Goal: Find specific page/section: Locate a particular part of the current website

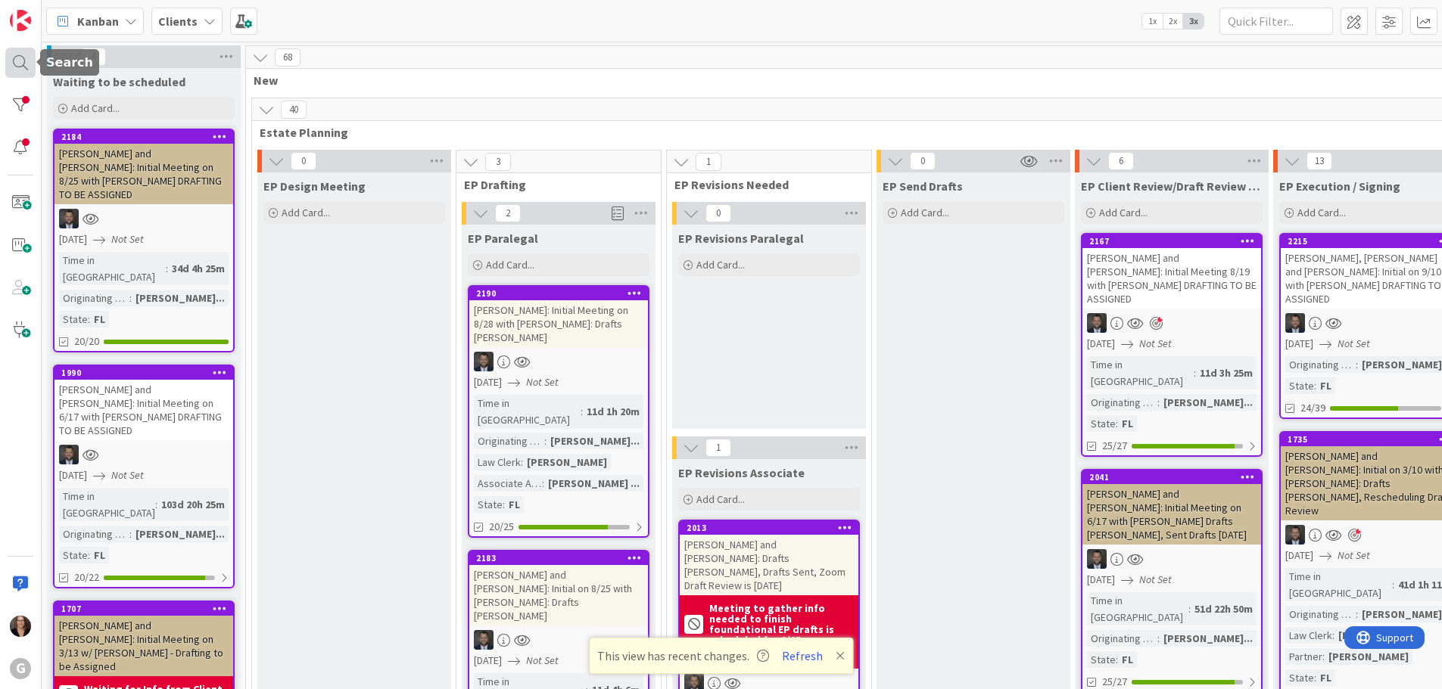
click at [18, 62] on div at bounding box center [20, 63] width 30 height 30
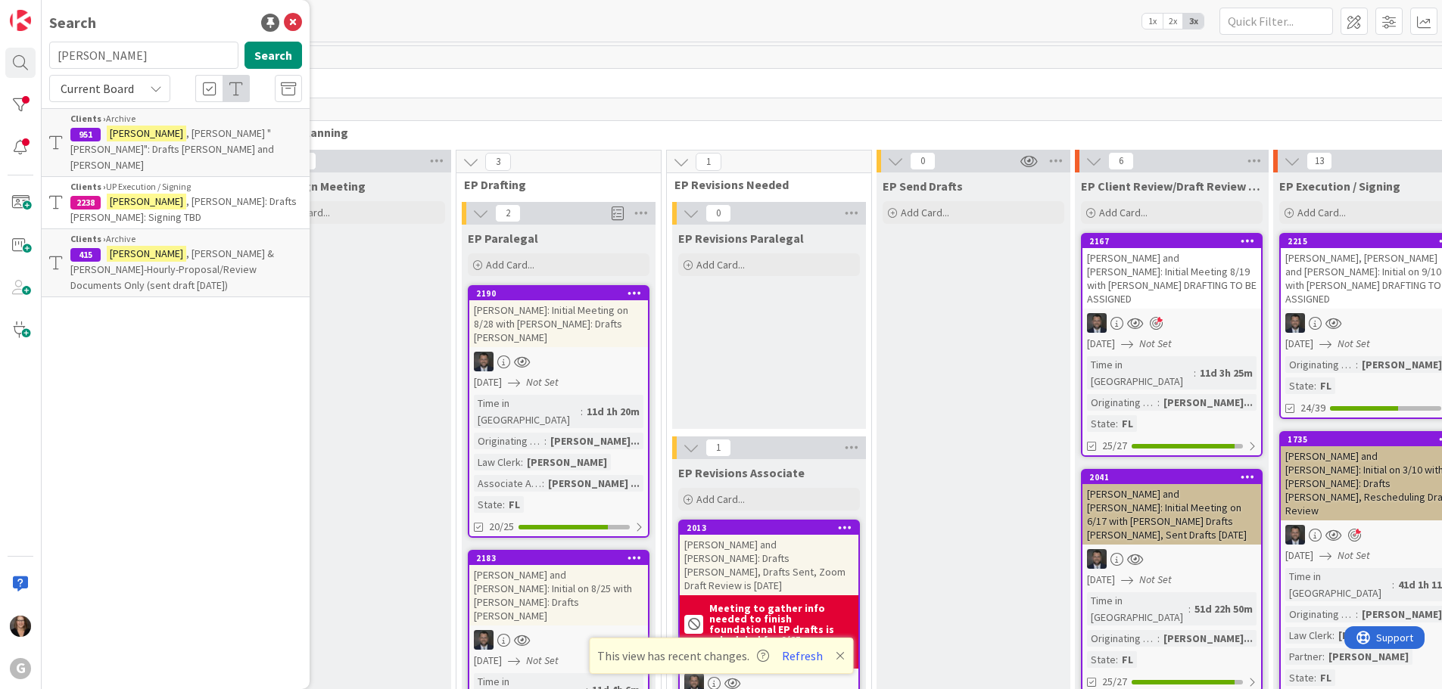
click at [159, 195] on span ", [PERSON_NAME]: Drafts [PERSON_NAME]: Signing TBD" at bounding box center [183, 210] width 226 height 30
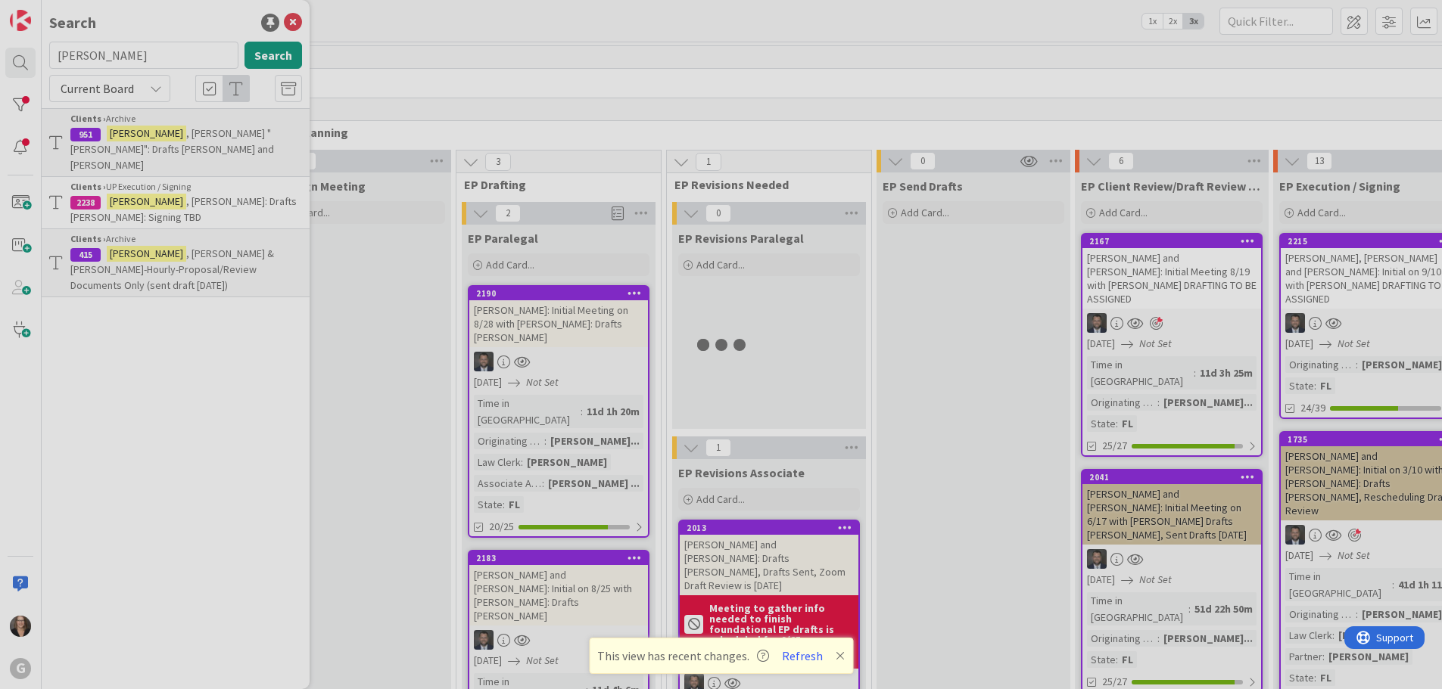
click at [159, 171] on div at bounding box center [721, 344] width 1442 height 689
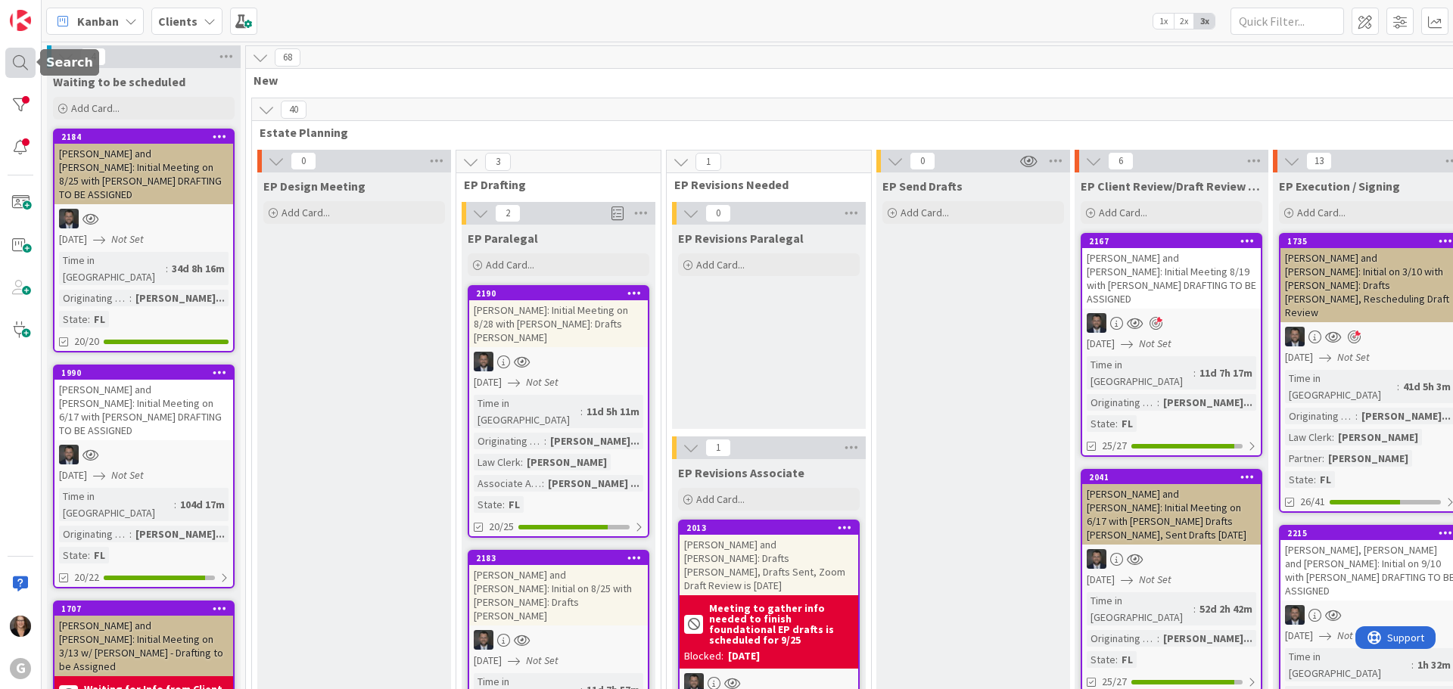
click at [18, 65] on div at bounding box center [20, 63] width 30 height 30
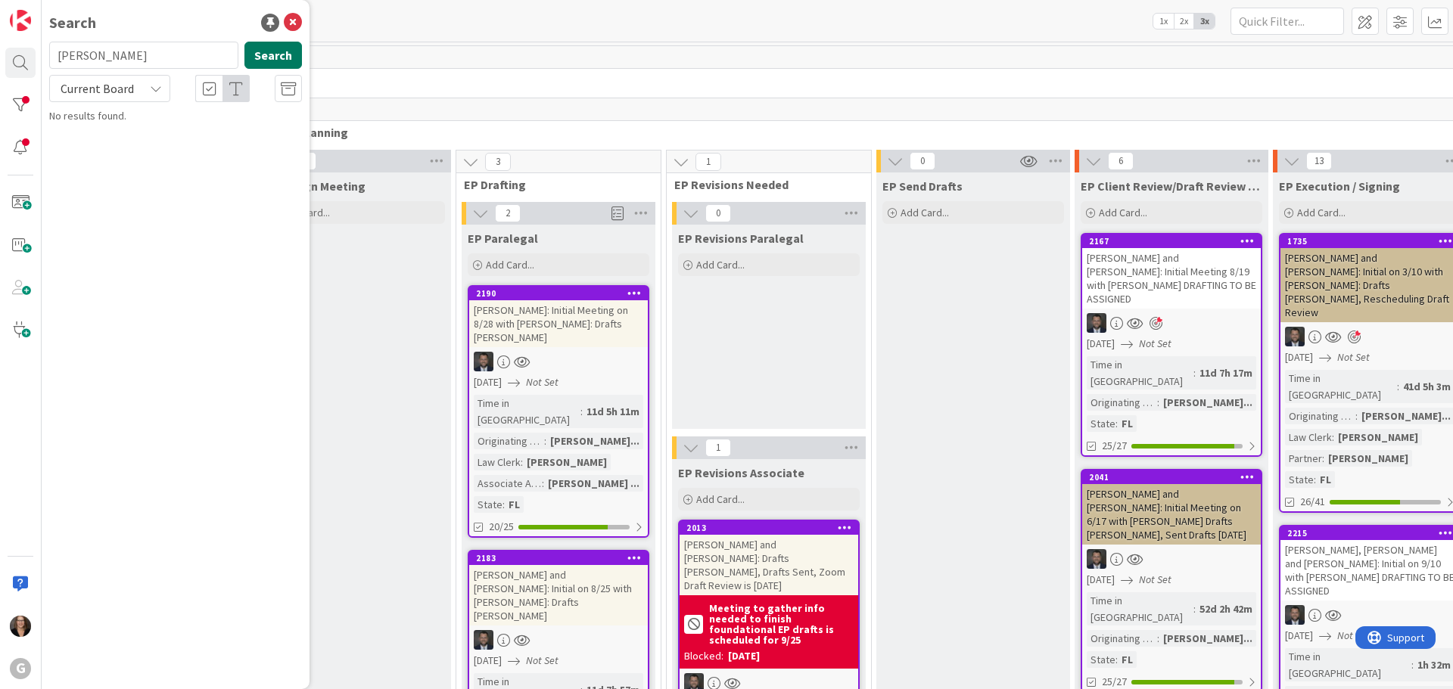
type input "[PERSON_NAME]"
click at [274, 50] on button "Search" at bounding box center [273, 55] width 58 height 27
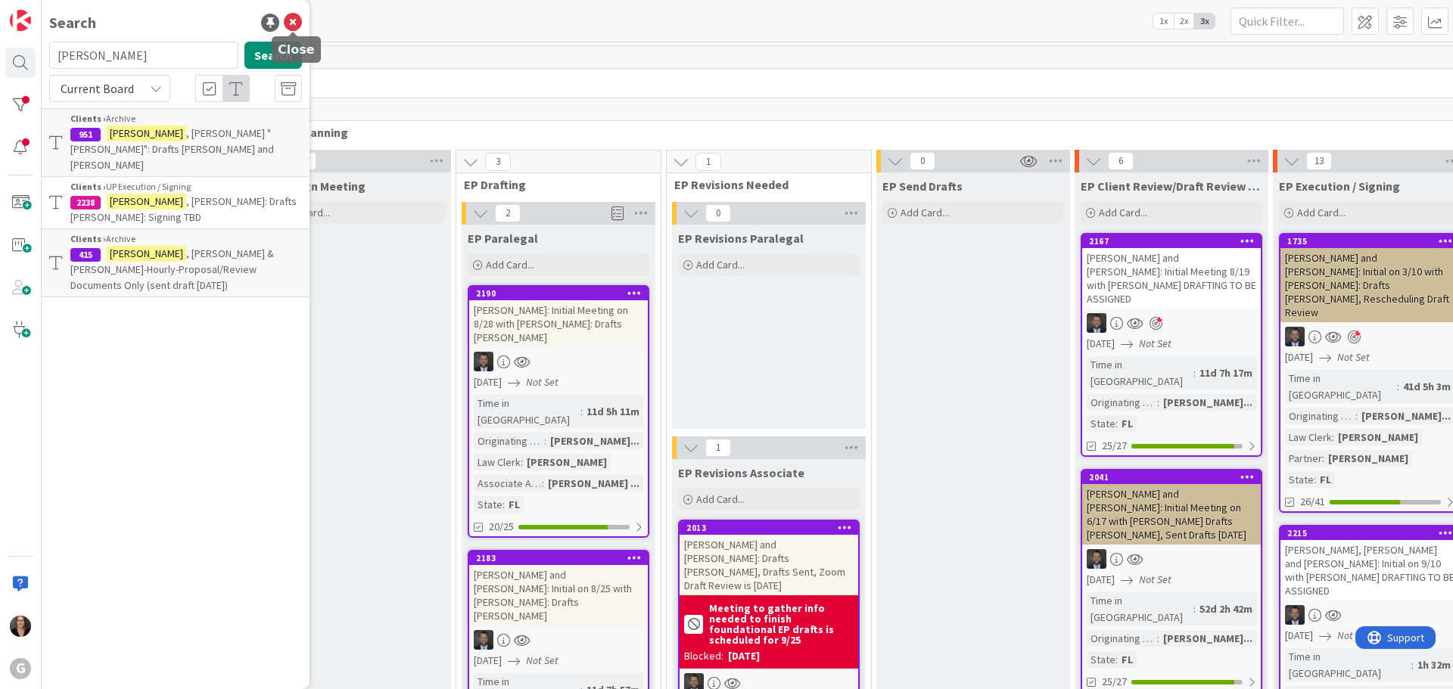
click at [292, 21] on icon at bounding box center [293, 23] width 18 height 18
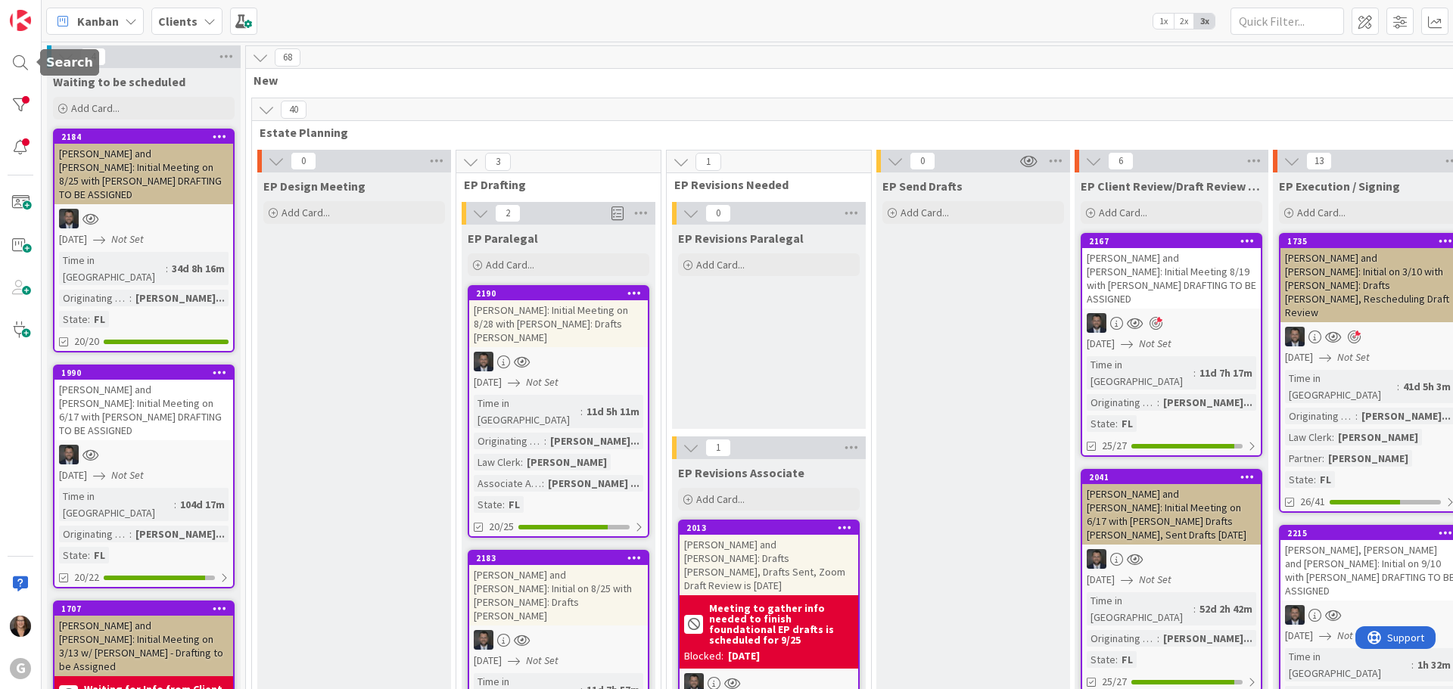
drag, startPoint x: 17, startPoint y: 62, endPoint x: 89, endPoint y: 73, distance: 72.7
click at [19, 62] on div at bounding box center [20, 63] width 30 height 30
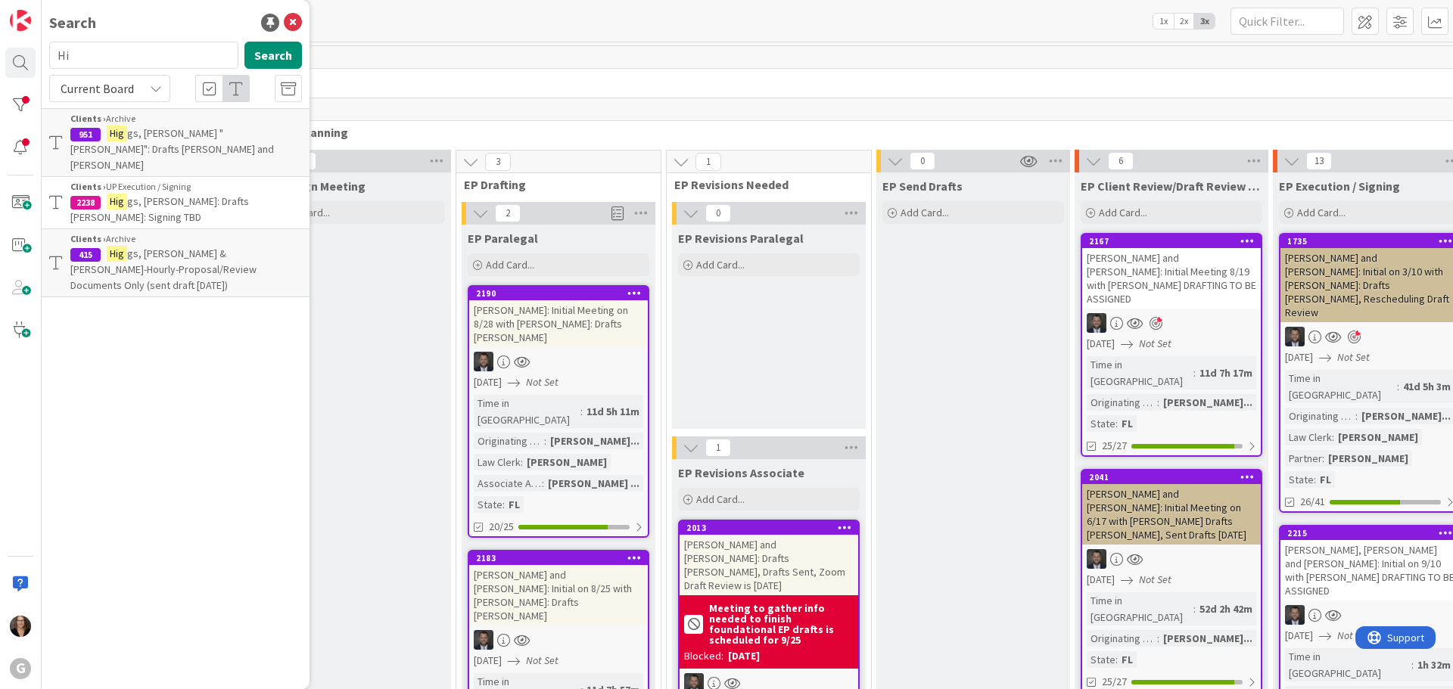
type input "H"
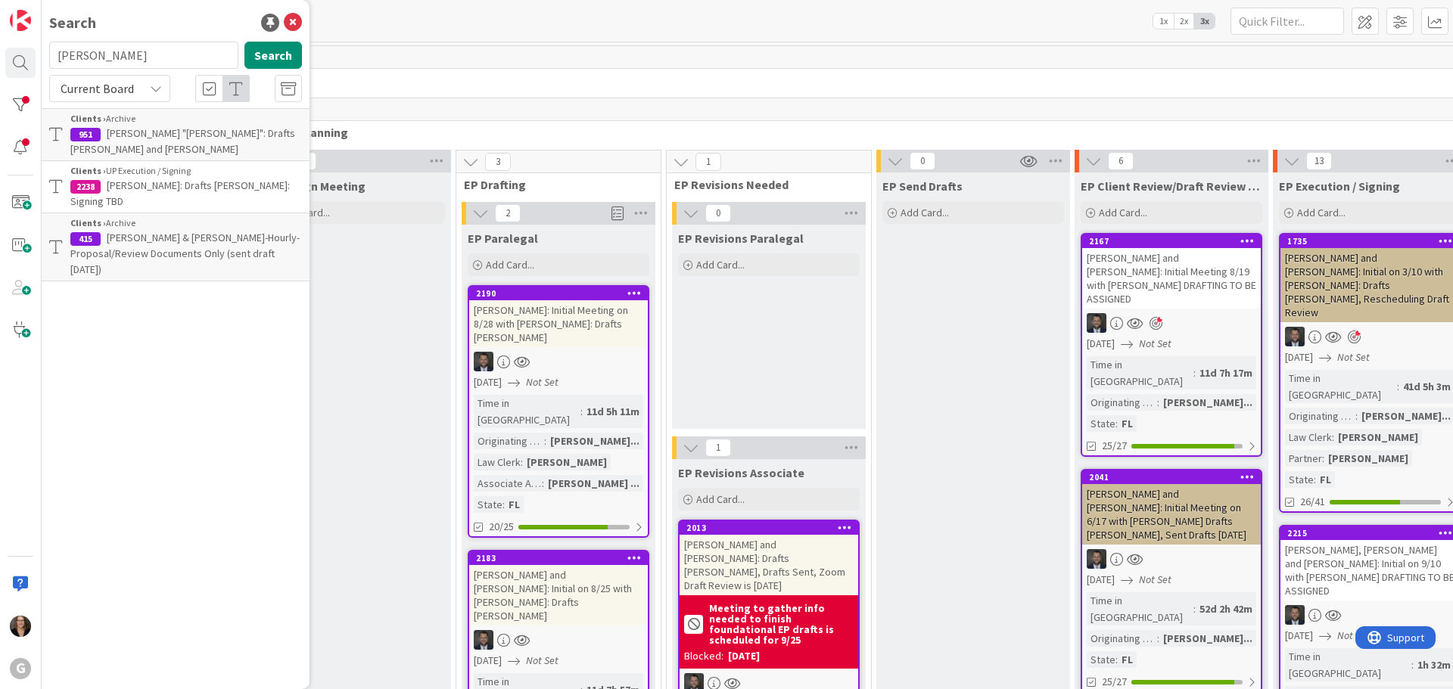
type input "Colaneri"
drag, startPoint x: 431, startPoint y: 60, endPoint x: 300, endPoint y: 68, distance: 130.4
click at [304, 67] on div "G Search Colaneri Search Current Board Clients › Archive 951 Higgs, William "Bi…" at bounding box center [726, 344] width 1453 height 689
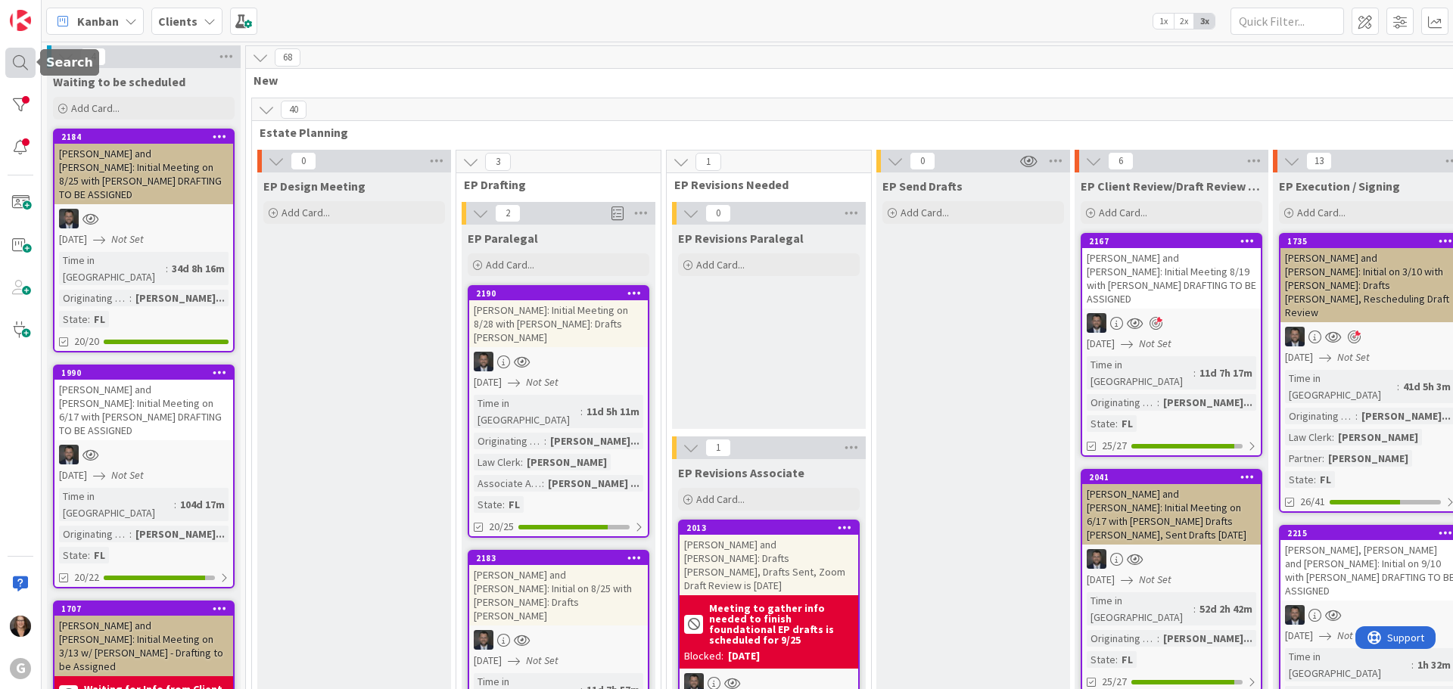
click at [21, 54] on div at bounding box center [20, 63] width 30 height 30
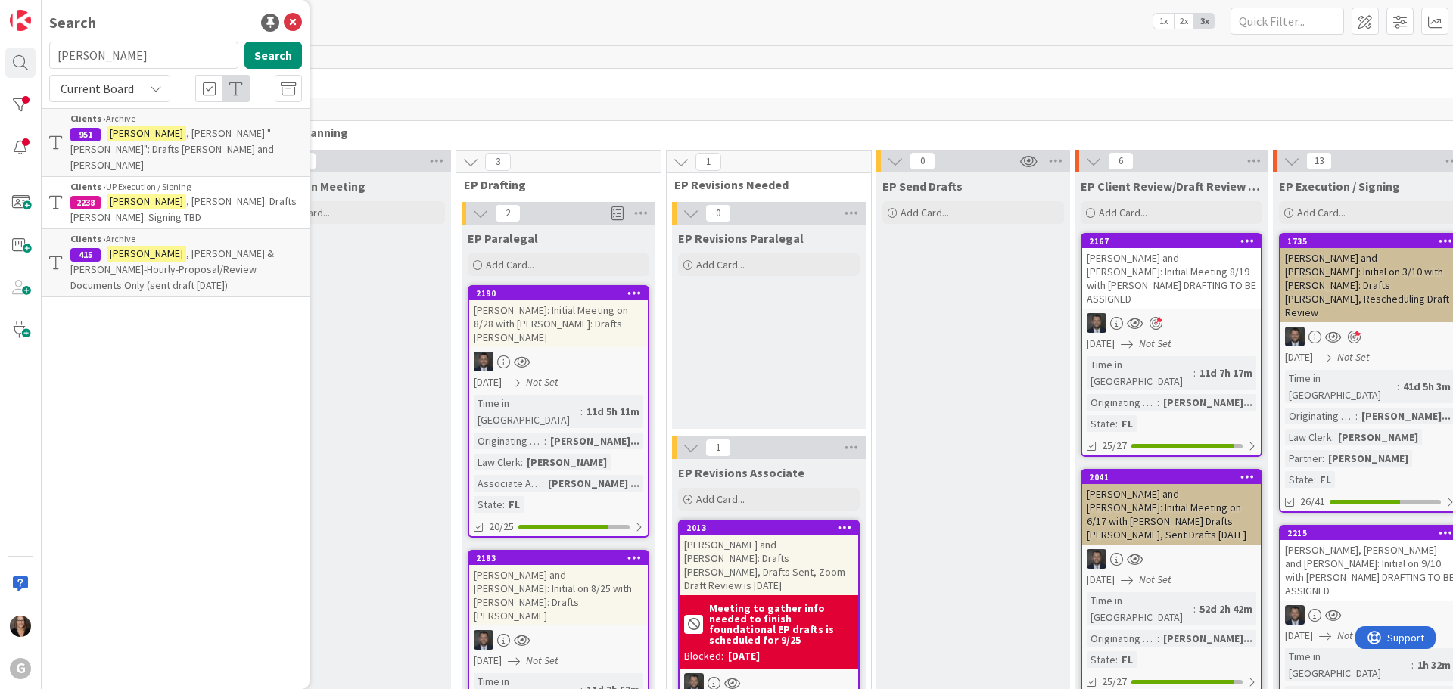
click at [117, 57] on input "[PERSON_NAME]" at bounding box center [143, 55] width 189 height 27
type input "H"
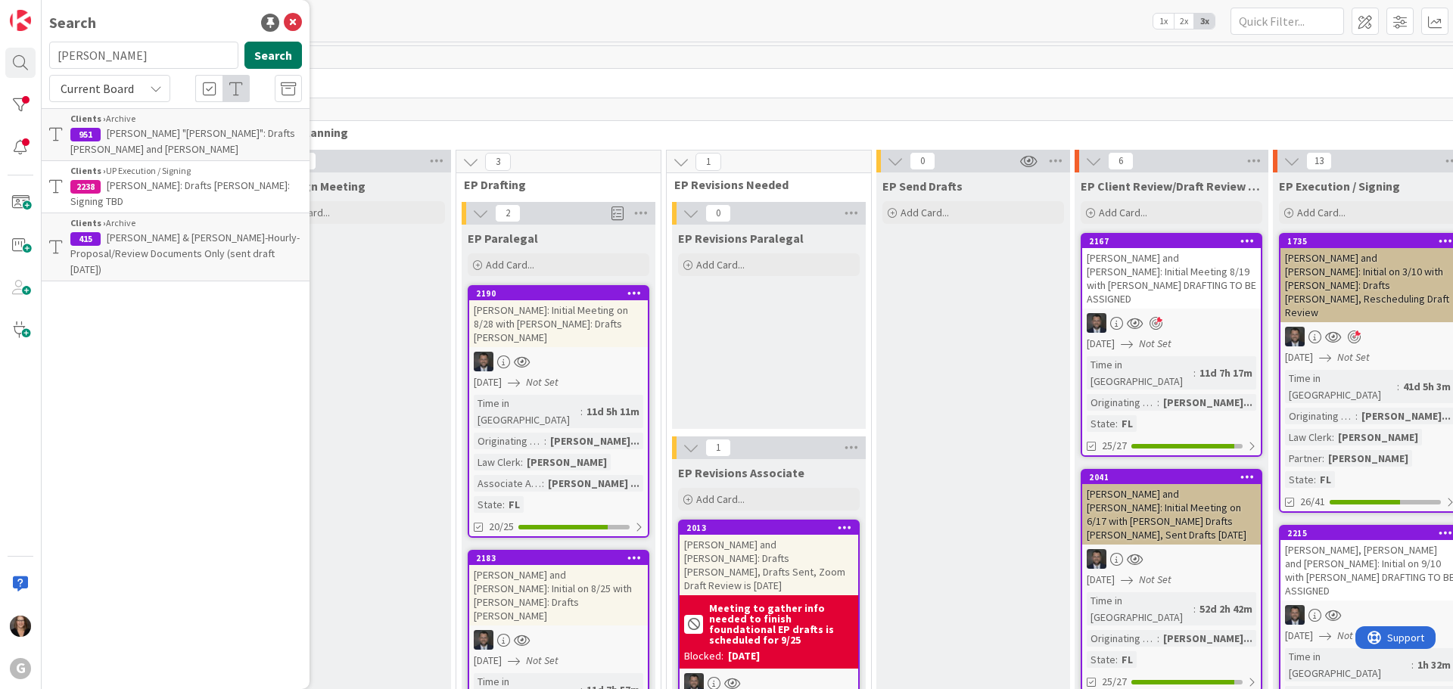
type input "Colaneri"
click at [288, 54] on button "Search" at bounding box center [273, 55] width 58 height 27
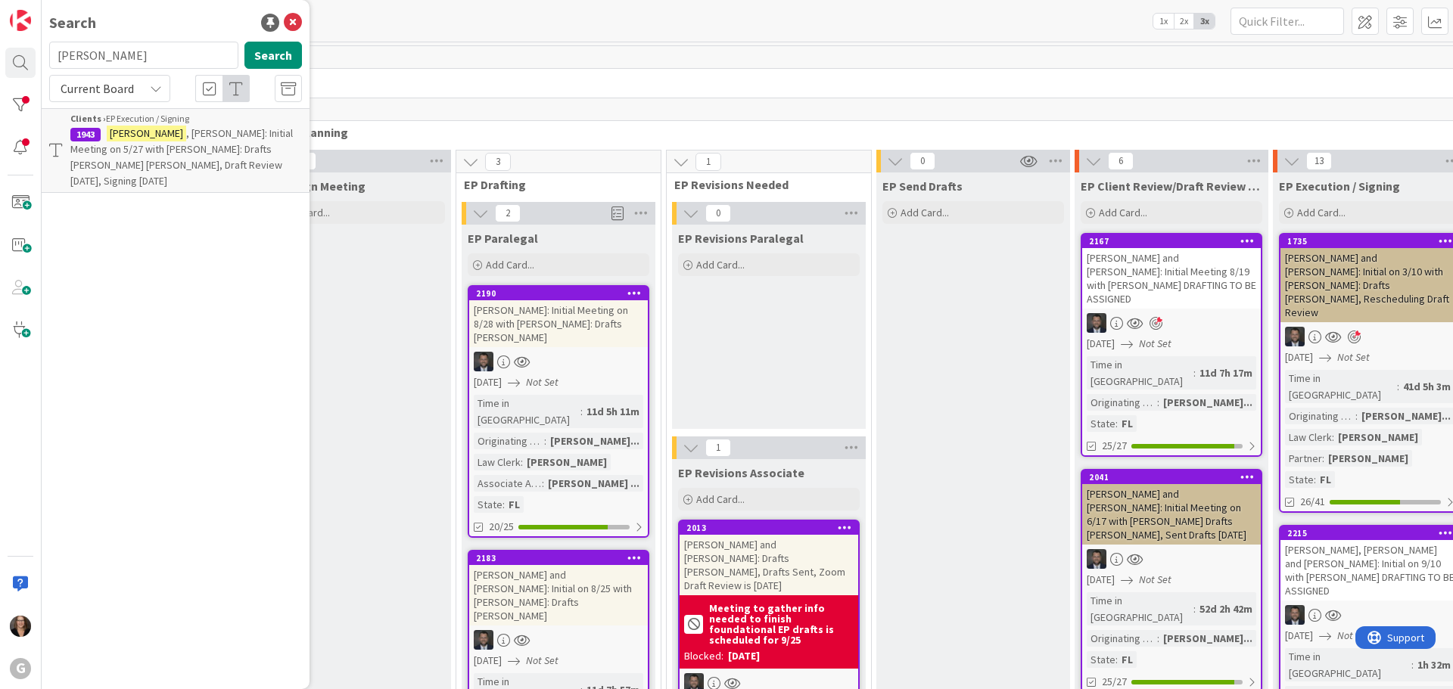
click at [173, 143] on span ", Jacqueline: Initial Meeting on 5/27 with Jonas: Drafts Chris Bobby, Draft Rev…" at bounding box center [181, 156] width 223 height 61
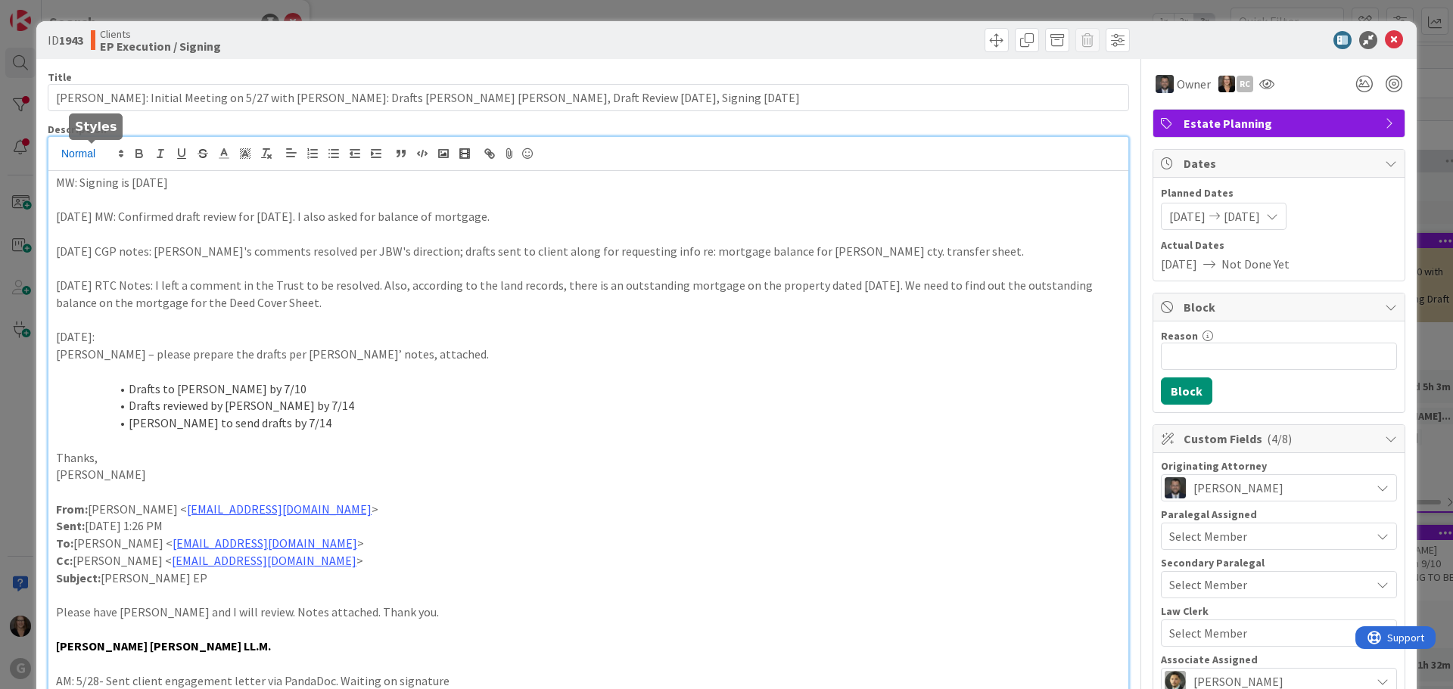
click at [55, 149] on div "Michelle Wilson just joined MW: Signing is 9-29-25 8-18-25 MW: Confirmed draft …" at bounding box center [588, 429] width 1080 height 585
click at [57, 179] on p "MW: Signing is 9-29-25" at bounding box center [588, 182] width 1065 height 17
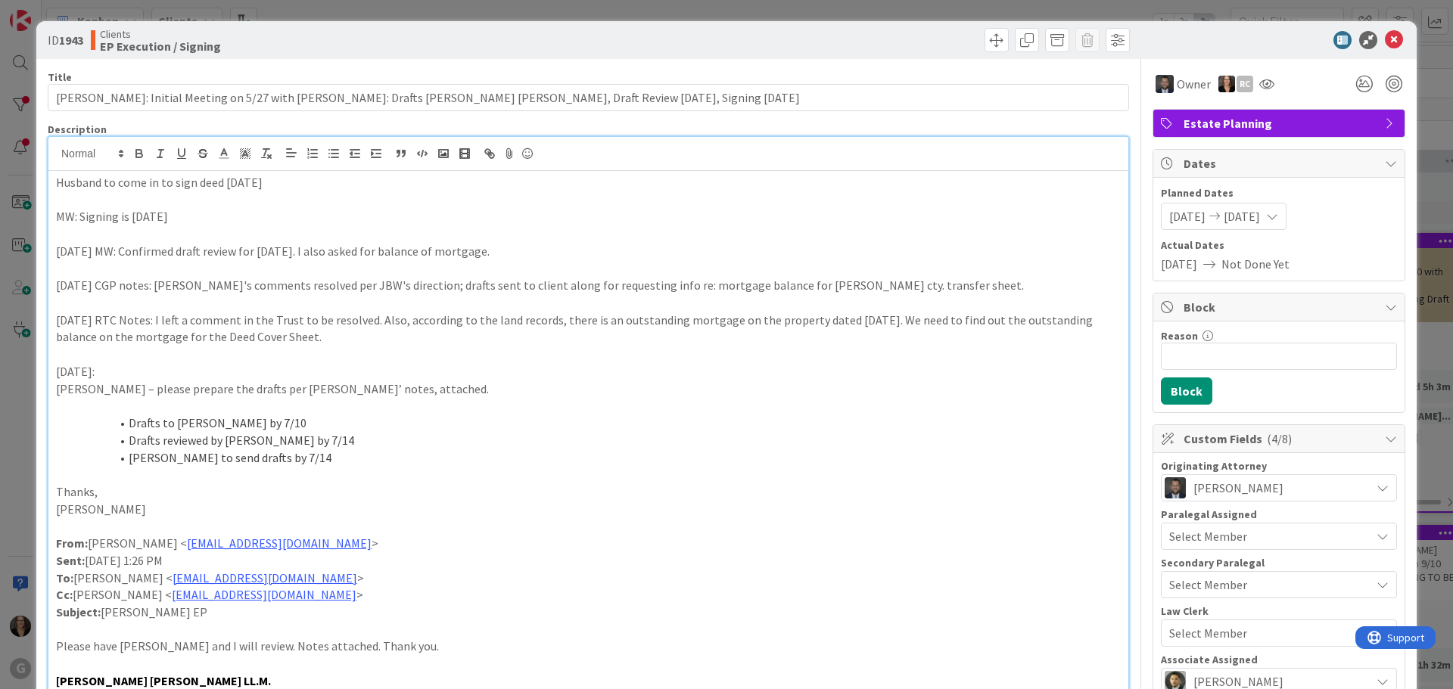
click at [56, 183] on p "Husband to come in to sign deed 9-30-25" at bounding box center [588, 182] width 1065 height 17
click at [338, 183] on p "9-29-25 (MW): Husband to come in to sign deed 9-30-25" at bounding box center [588, 182] width 1065 height 17
click at [985, 39] on span at bounding box center [997, 40] width 24 height 24
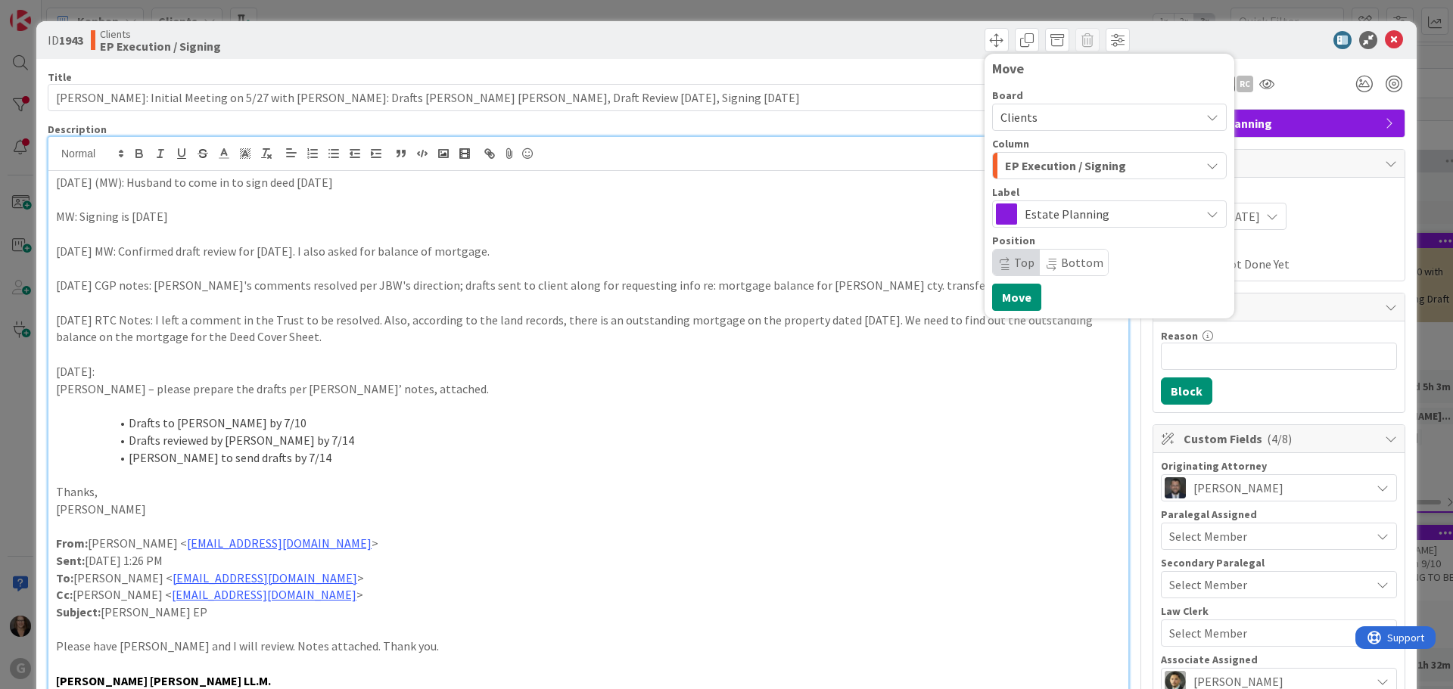
click at [325, 181] on p "9-29-25 (MW): Husband to come in to sign deed 9-30-25" at bounding box center [588, 182] width 1065 height 17
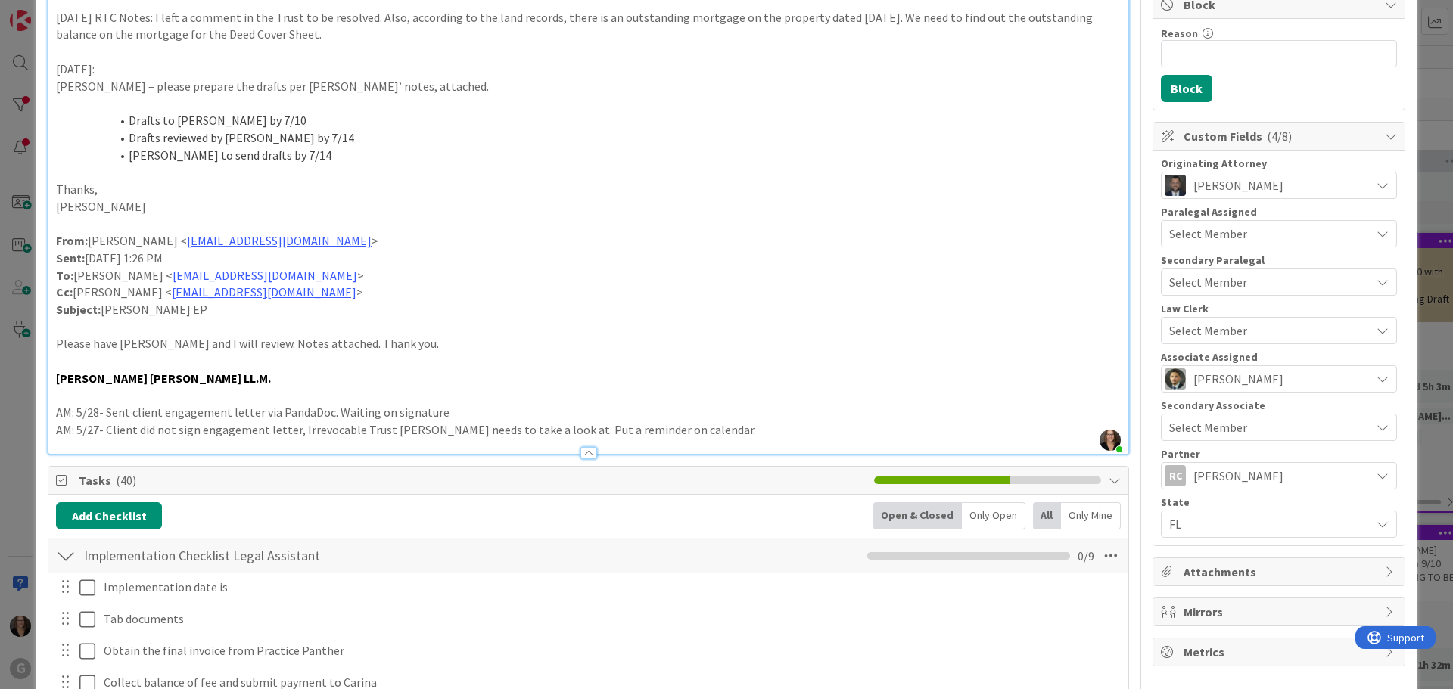
scroll to position [530, 0]
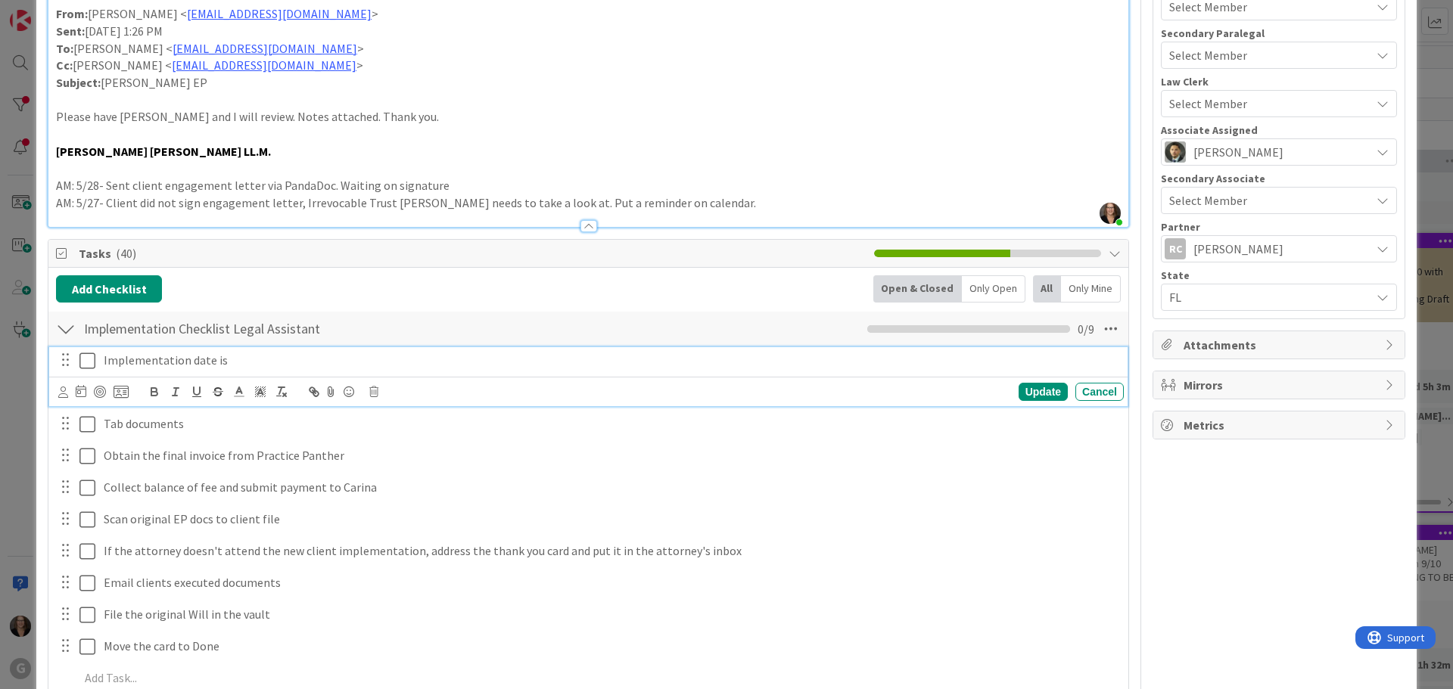
click at [224, 360] on p "Implementation date is" at bounding box center [611, 360] width 1014 height 17
click at [86, 363] on icon at bounding box center [87, 361] width 16 height 18
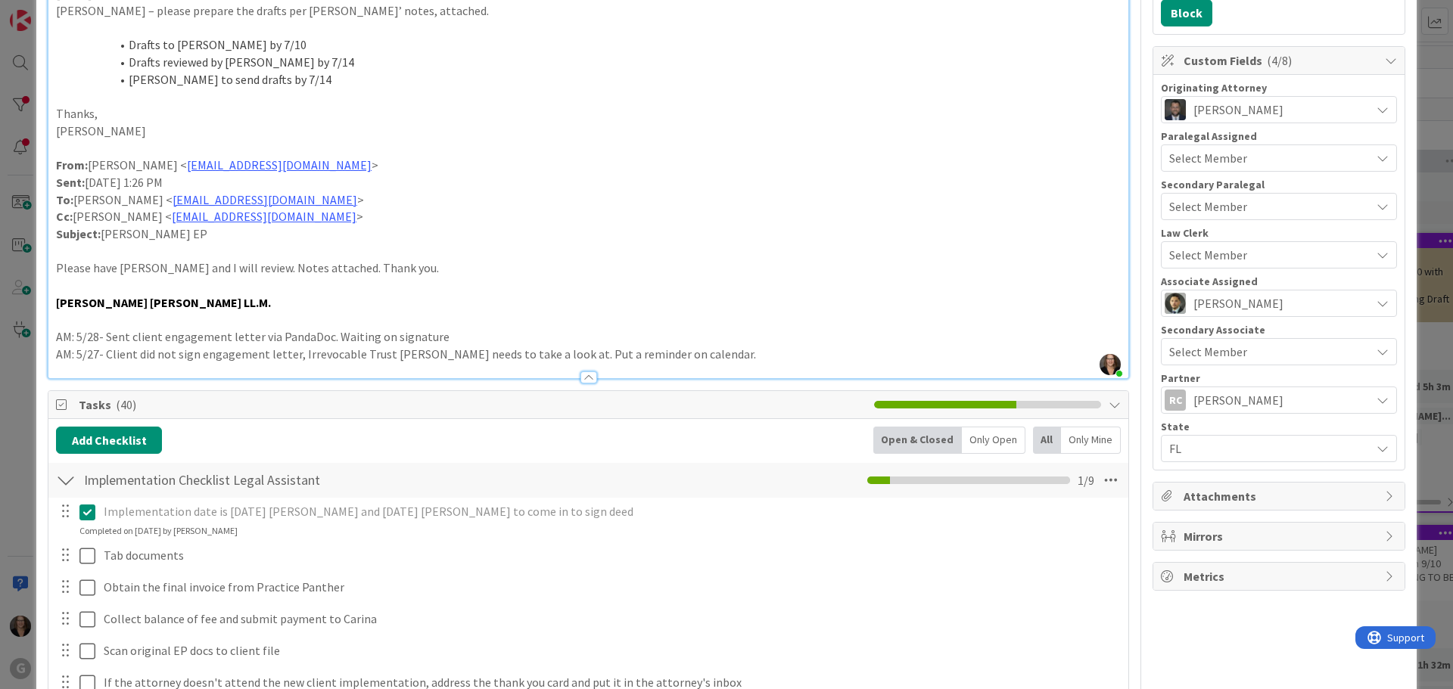
scroll to position [605, 0]
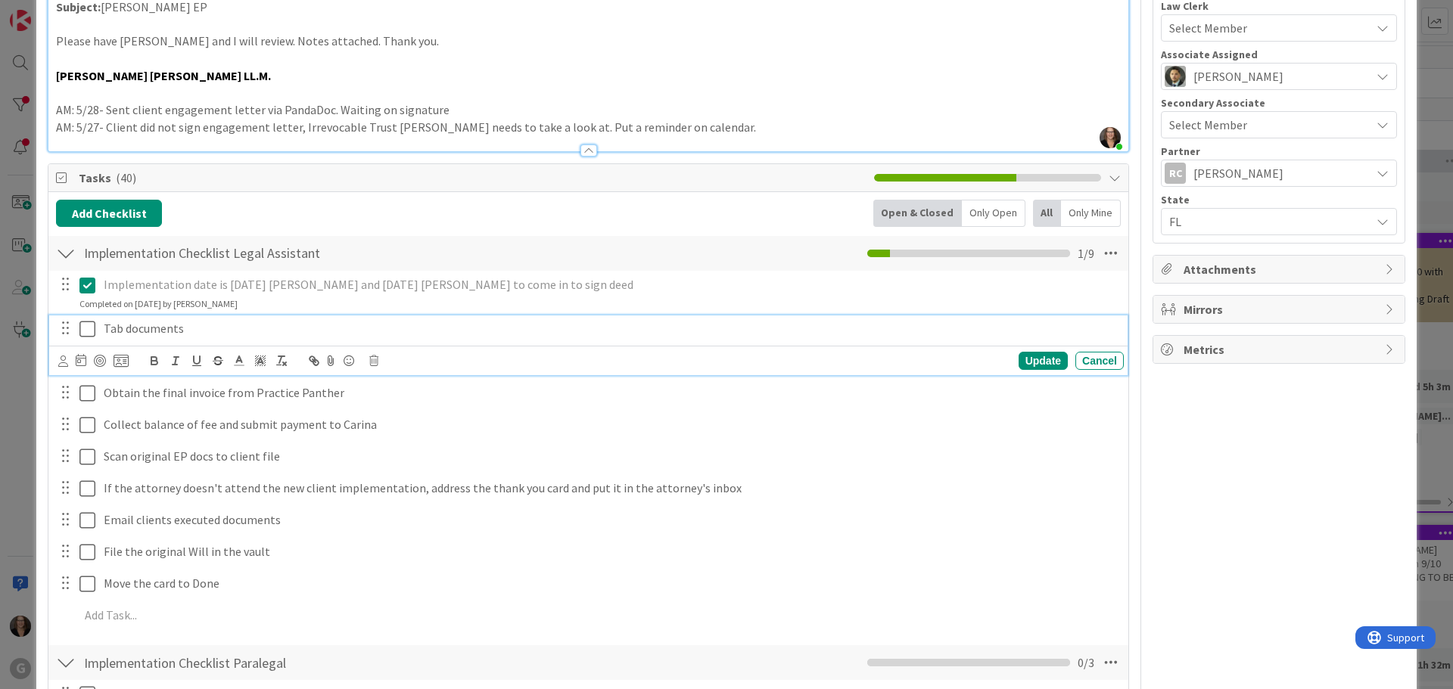
click at [87, 328] on icon at bounding box center [87, 329] width 16 height 18
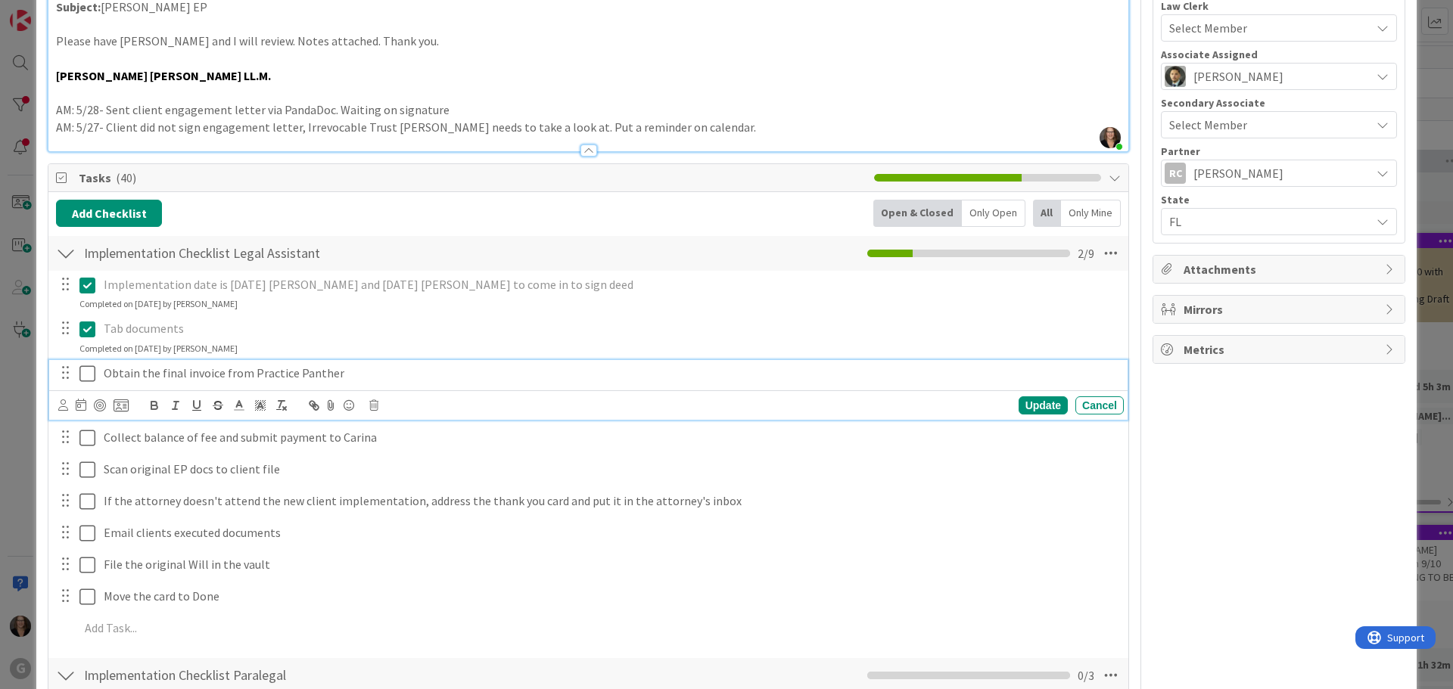
click at [89, 372] on icon at bounding box center [87, 374] width 16 height 18
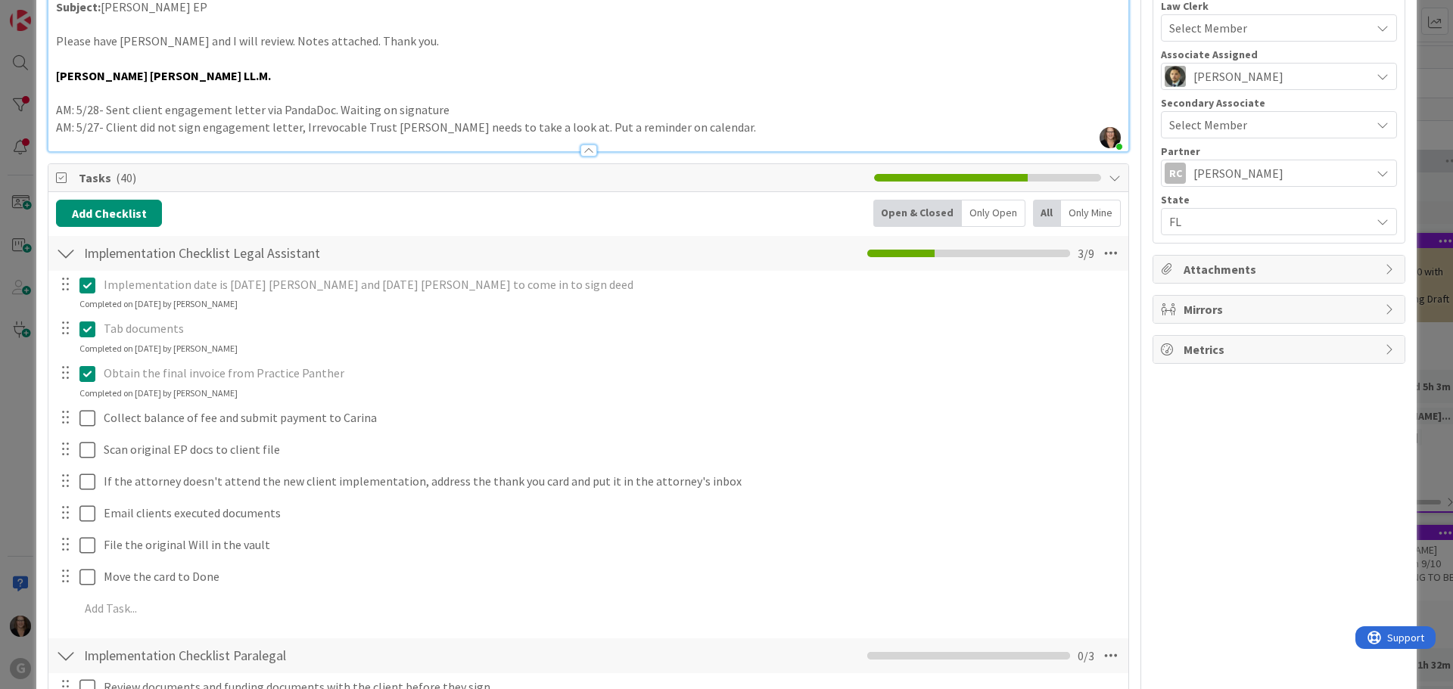
click at [90, 372] on icon at bounding box center [87, 374] width 16 height 18
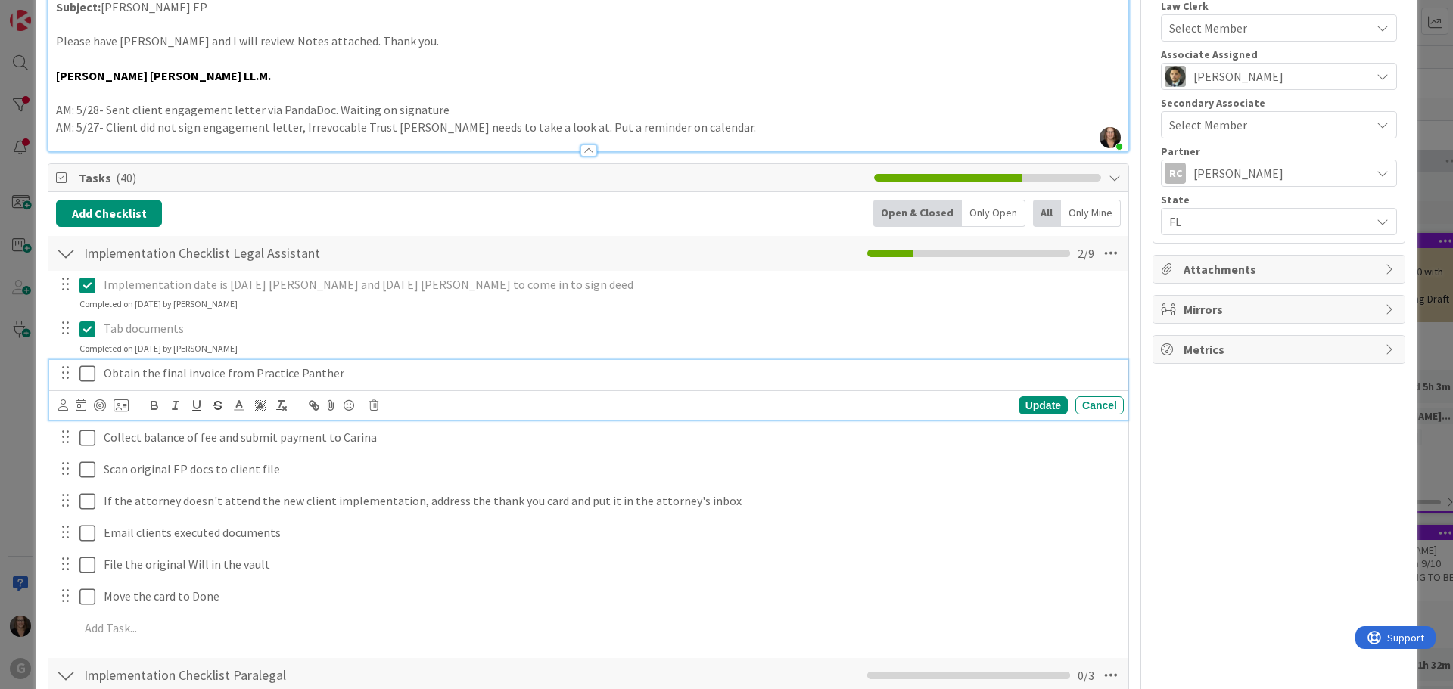
click at [343, 375] on p "Obtain the final invoice from Practice Panther" at bounding box center [611, 373] width 1014 height 17
click at [336, 372] on p "Obtain the final invoice from Practice Panther, Son, James Untig" at bounding box center [611, 373] width 1014 height 17
drag, startPoint x: 433, startPoint y: 372, endPoint x: 461, endPoint y: 375, distance: 28.3
click at [434, 372] on p "Obtain the final invoice from Practice Panther. Son, James Untig" at bounding box center [611, 373] width 1014 height 17
drag, startPoint x: 423, startPoint y: 376, endPoint x: 515, endPoint y: 369, distance: 92.6
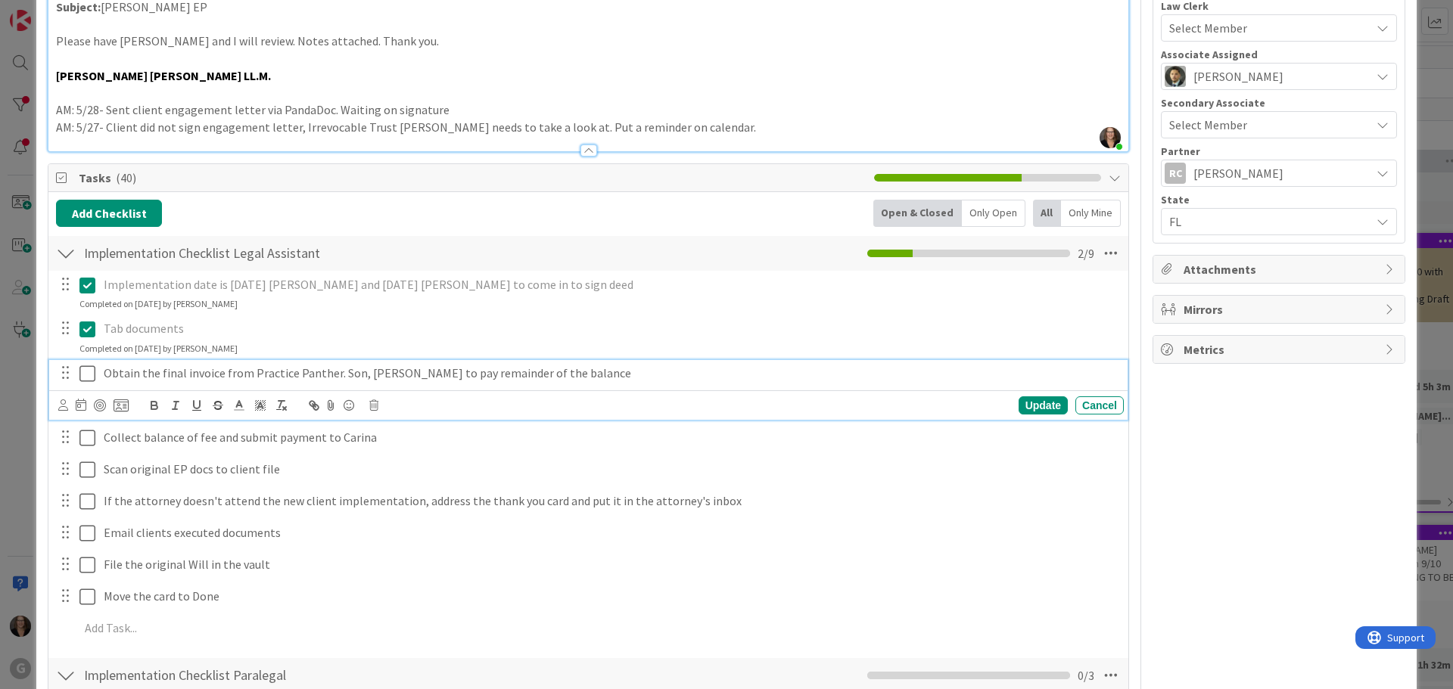
click at [428, 375] on p "Obtain the final invoice from Practice Panther. Son, James Untig to pay remaind…" at bounding box center [611, 373] width 1014 height 17
click at [591, 374] on p "Obtain the final invoice from Practice Panther. Son, James Untig, to pay remain…" at bounding box center [611, 373] width 1014 height 17
click at [82, 408] on icon at bounding box center [81, 405] width 11 height 12
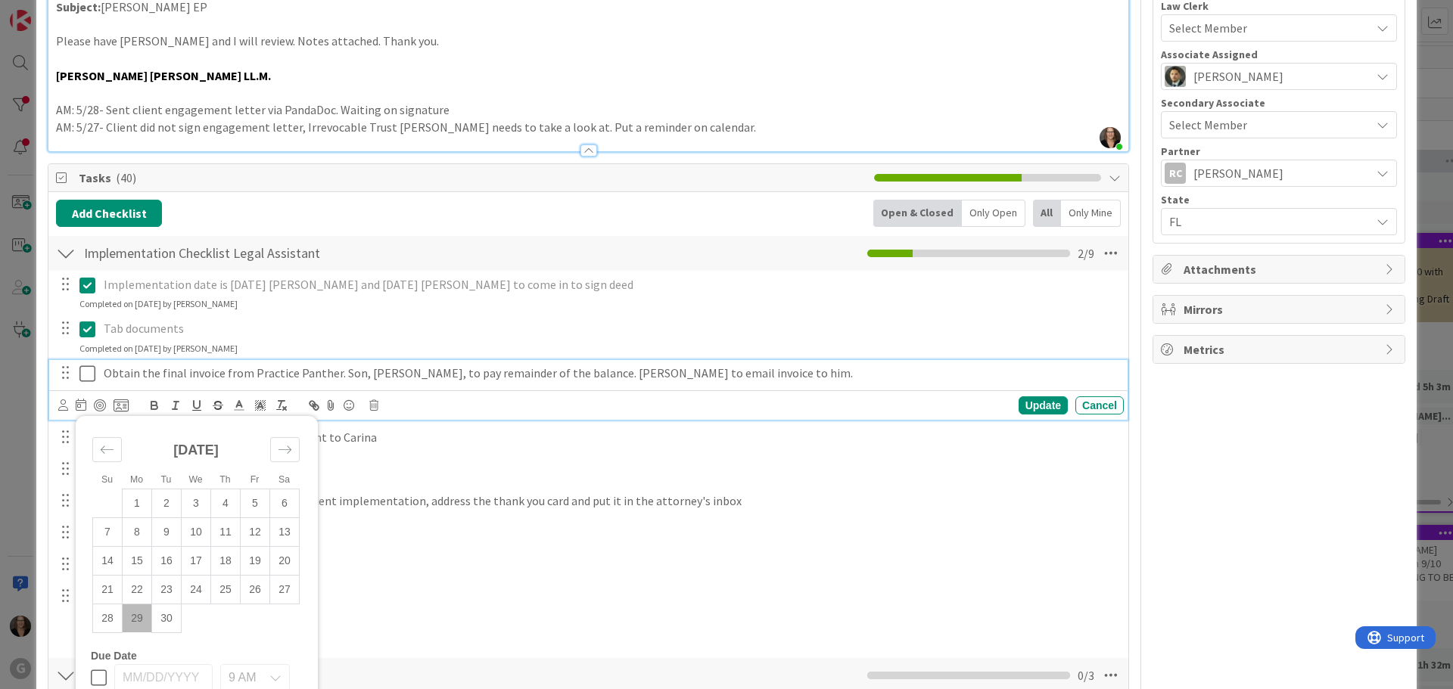
click at [137, 617] on td "29" at bounding box center [138, 618] width 30 height 29
type input "[DATE]"
click at [88, 372] on icon at bounding box center [87, 374] width 16 height 18
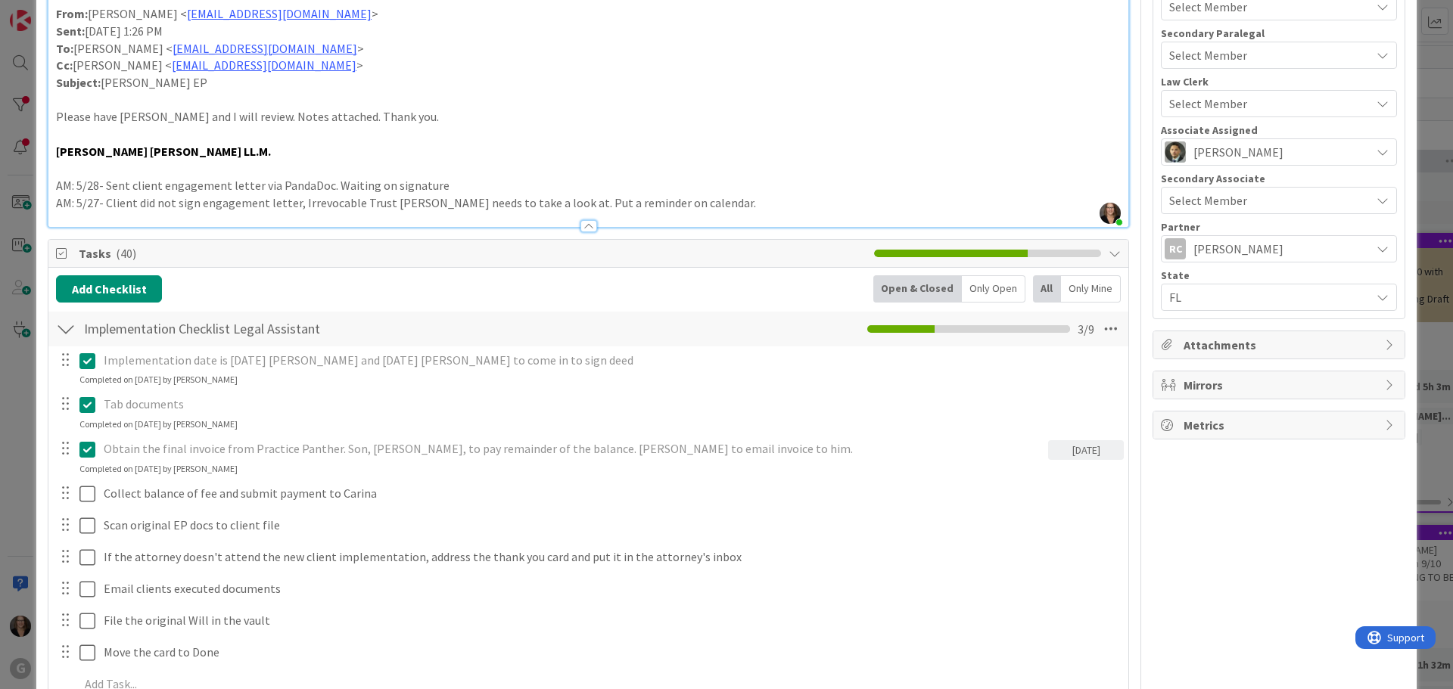
scroll to position [0, 0]
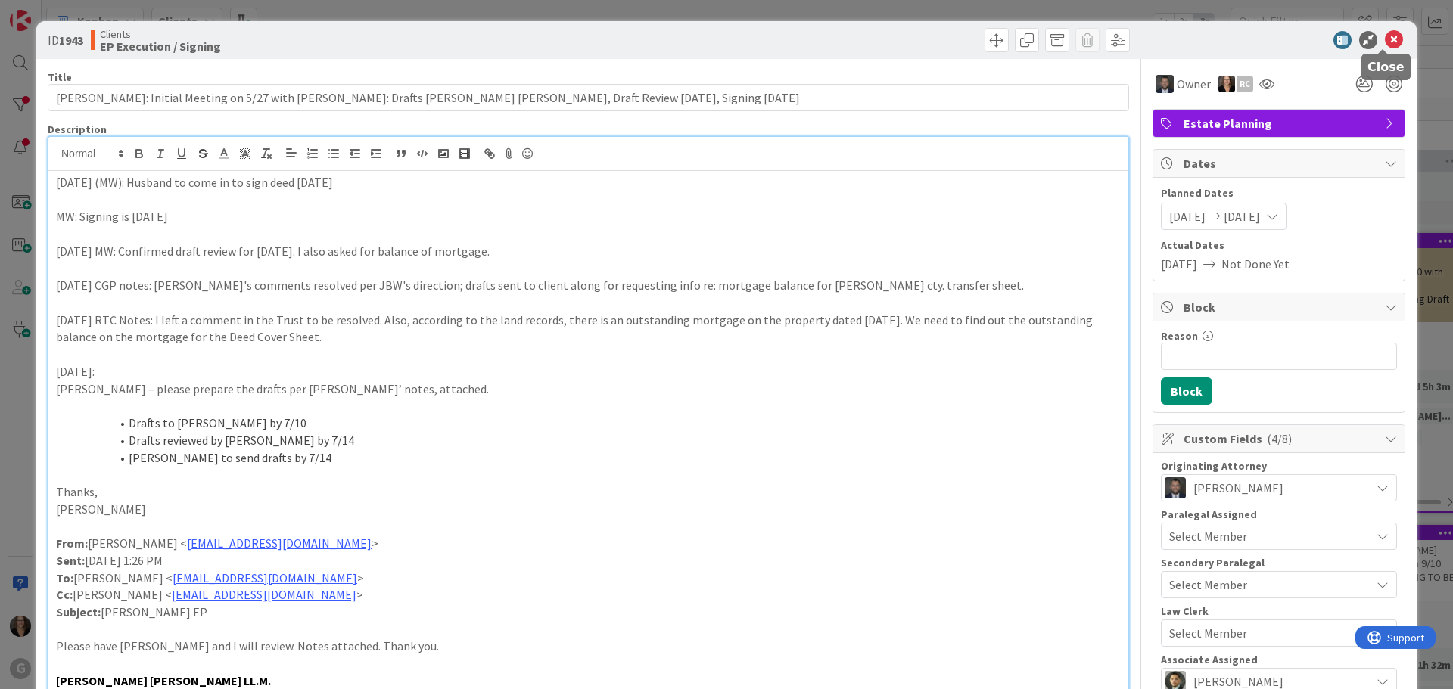
click at [1385, 37] on icon at bounding box center [1394, 40] width 18 height 18
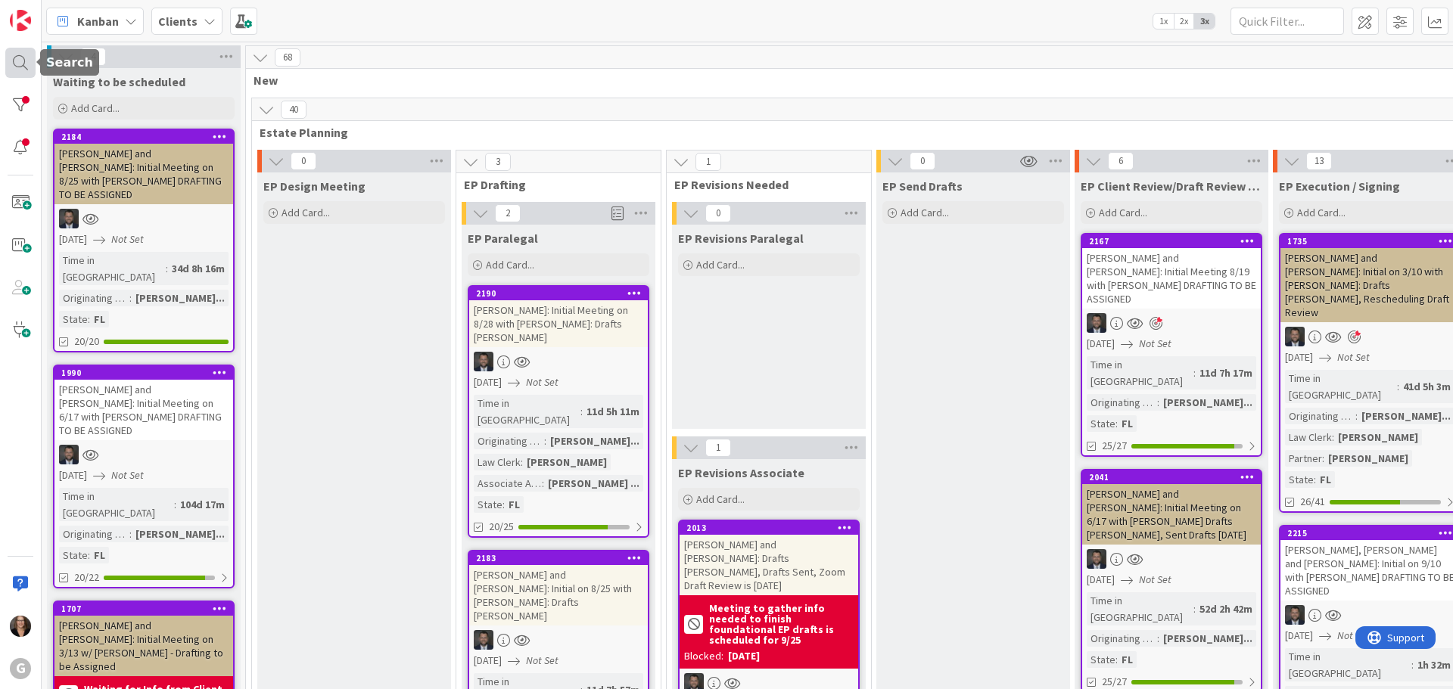
click at [21, 63] on div at bounding box center [20, 63] width 30 height 30
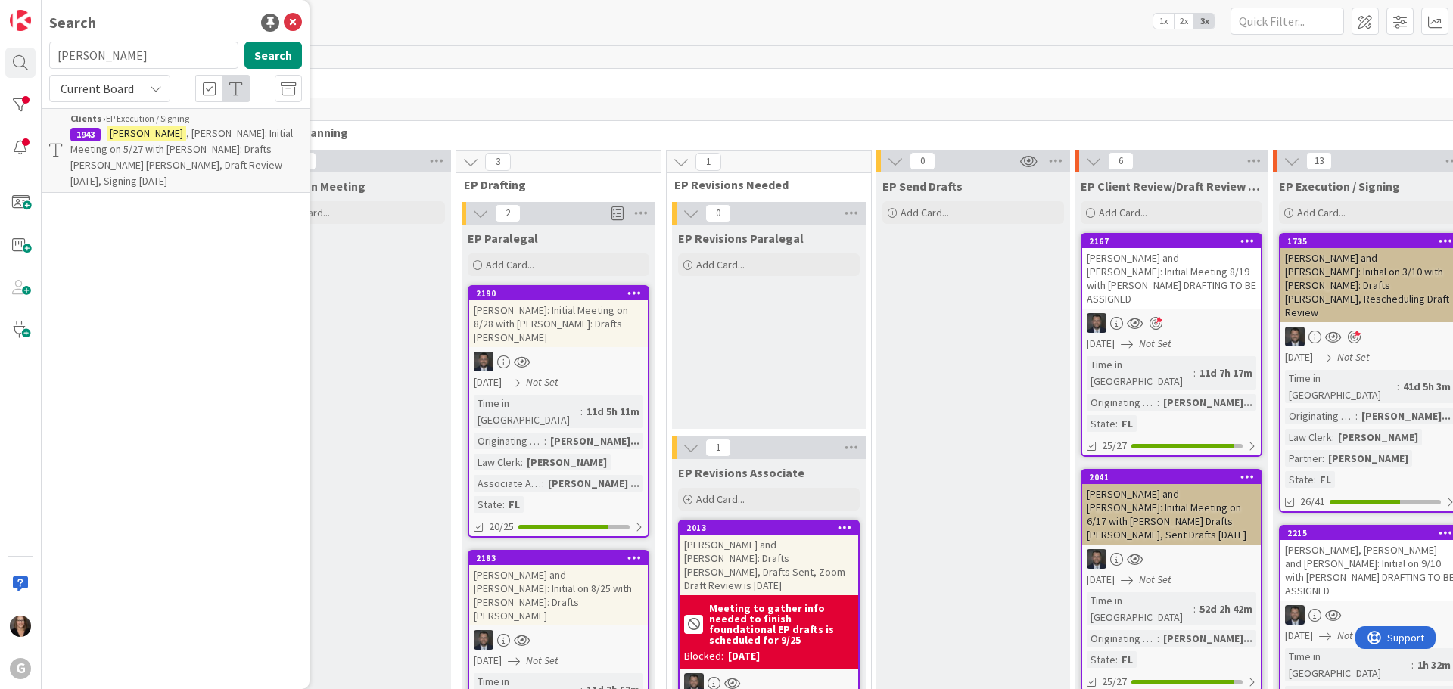
click at [183, 136] on span ", Jacqueline: Initial Meeting on 5/27 with Jonas: Drafts Chris Bobby, Draft Rev…" at bounding box center [181, 156] width 223 height 61
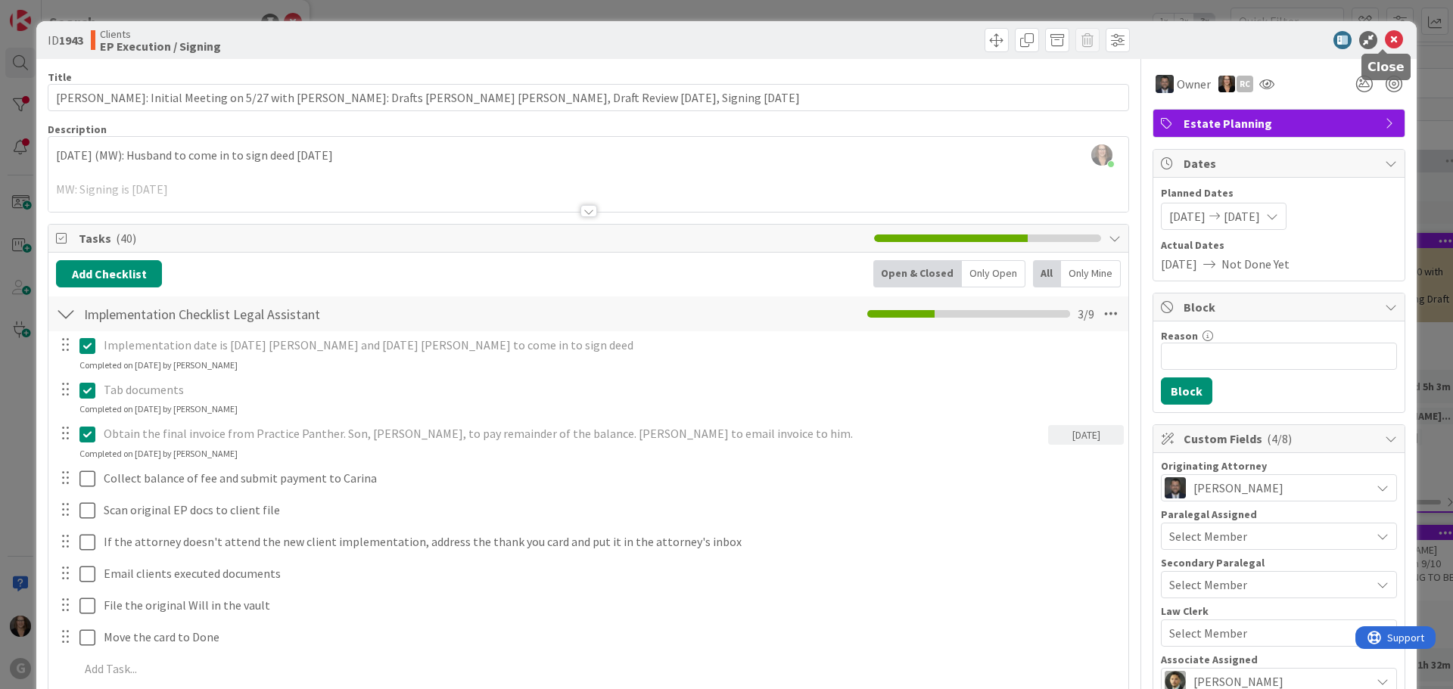
click at [1385, 39] on icon at bounding box center [1394, 40] width 18 height 18
